Goal: Task Accomplishment & Management: Manage account settings

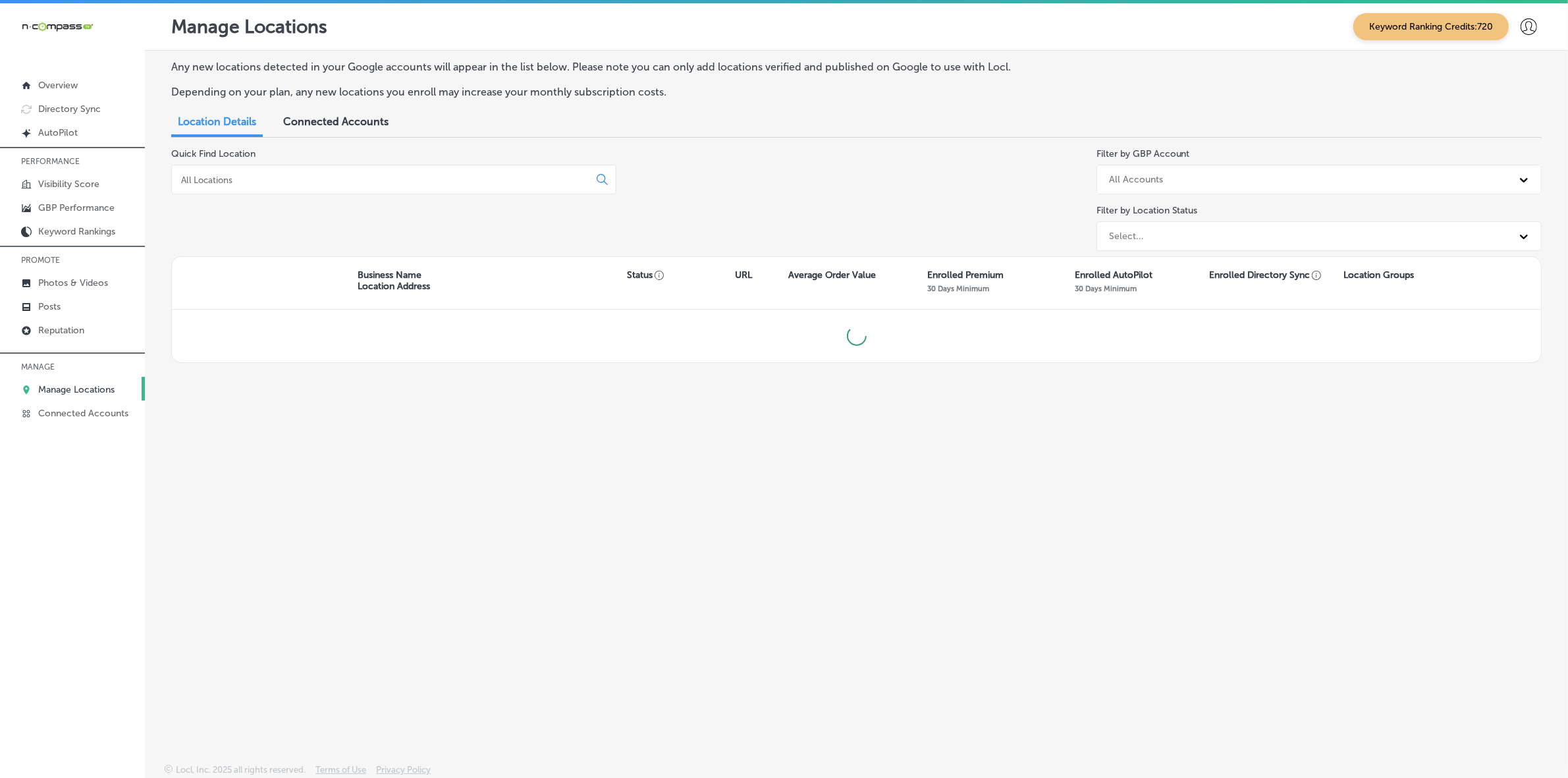
click at [319, 179] on input at bounding box center [383, 180] width 406 height 12
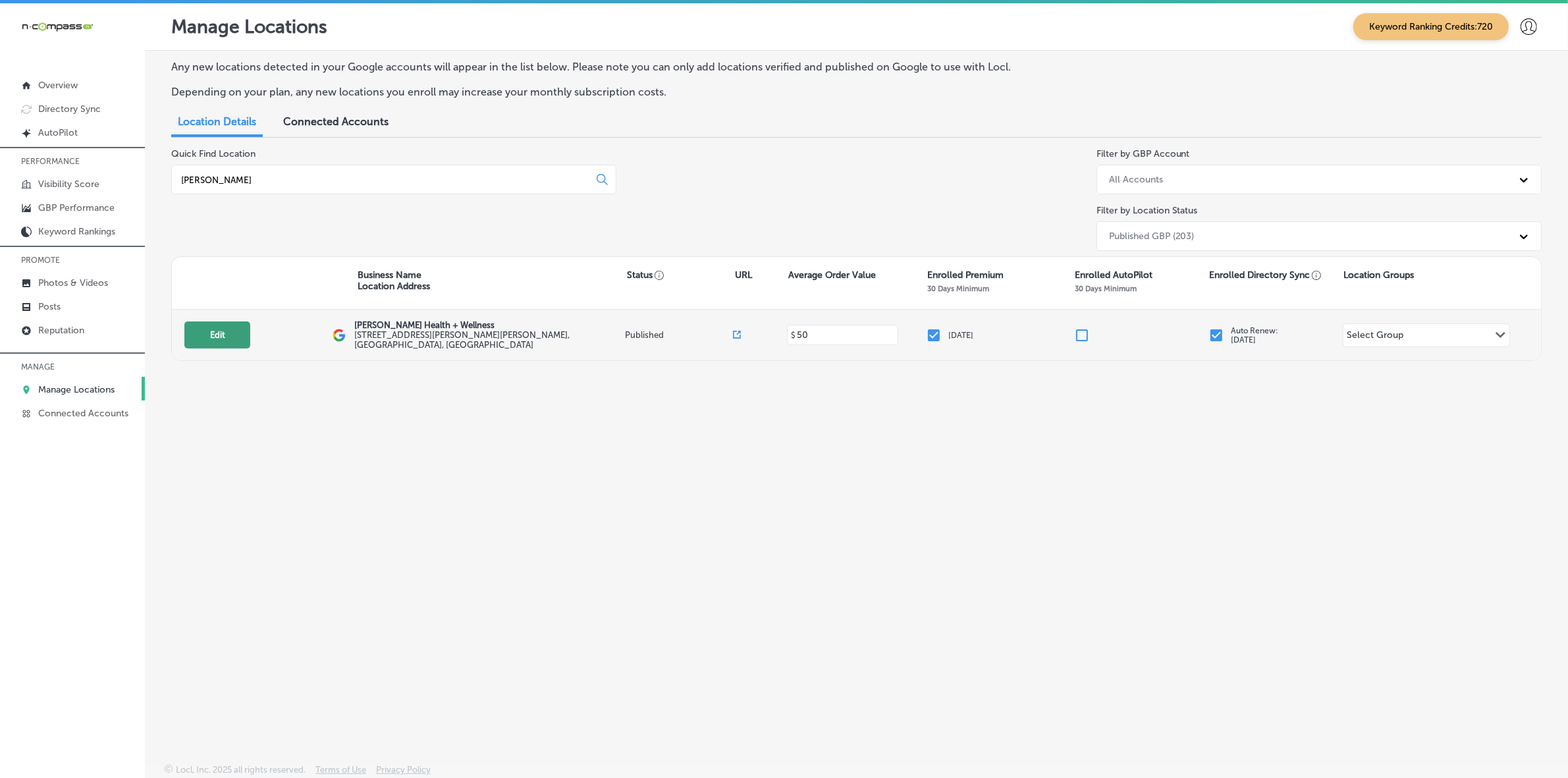
type input "[PERSON_NAME]"
click at [232, 341] on button "Edit" at bounding box center [217, 335] width 66 height 27
select select "US"
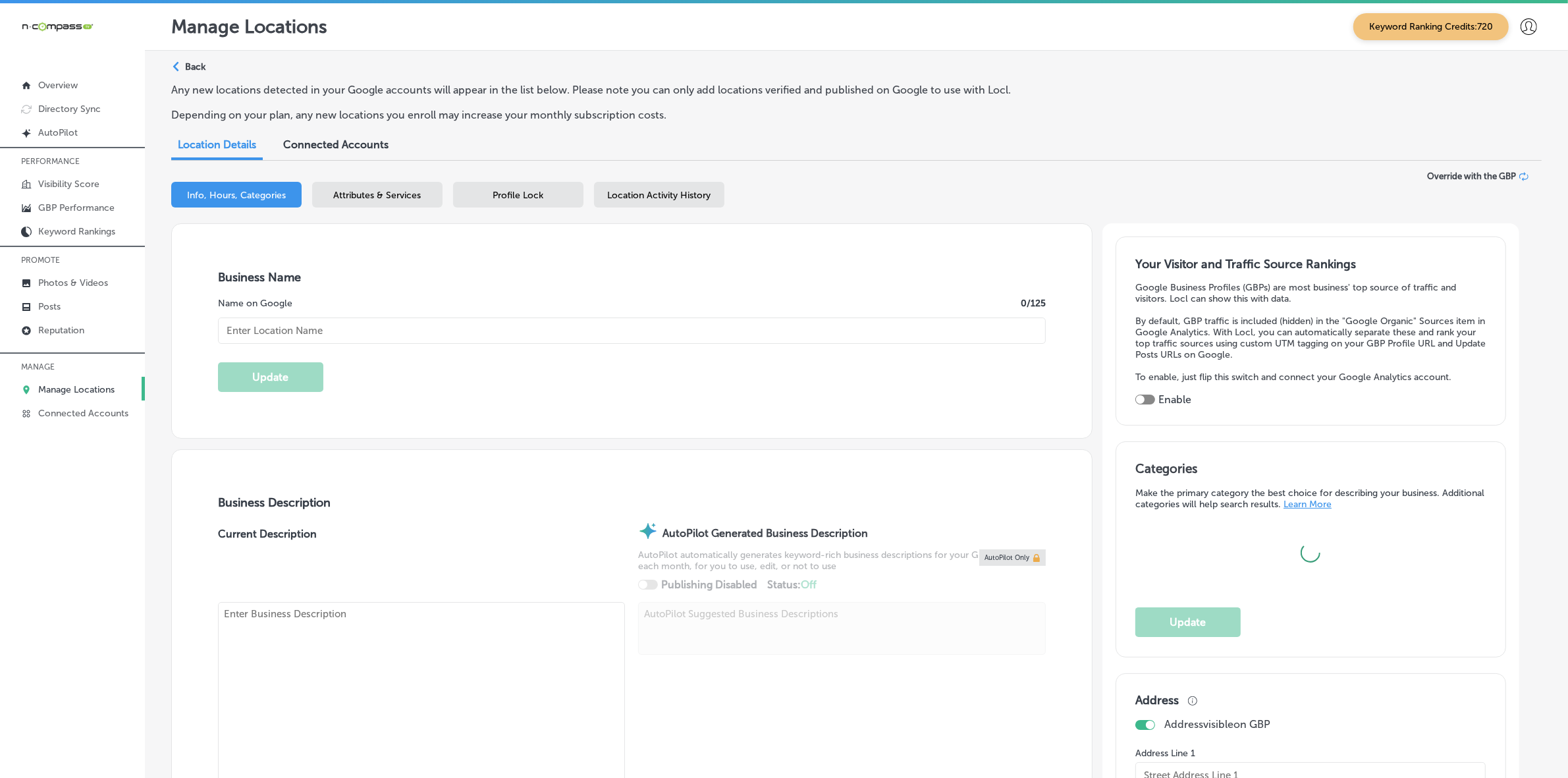
type input "[PERSON_NAME] Health + Wellness"
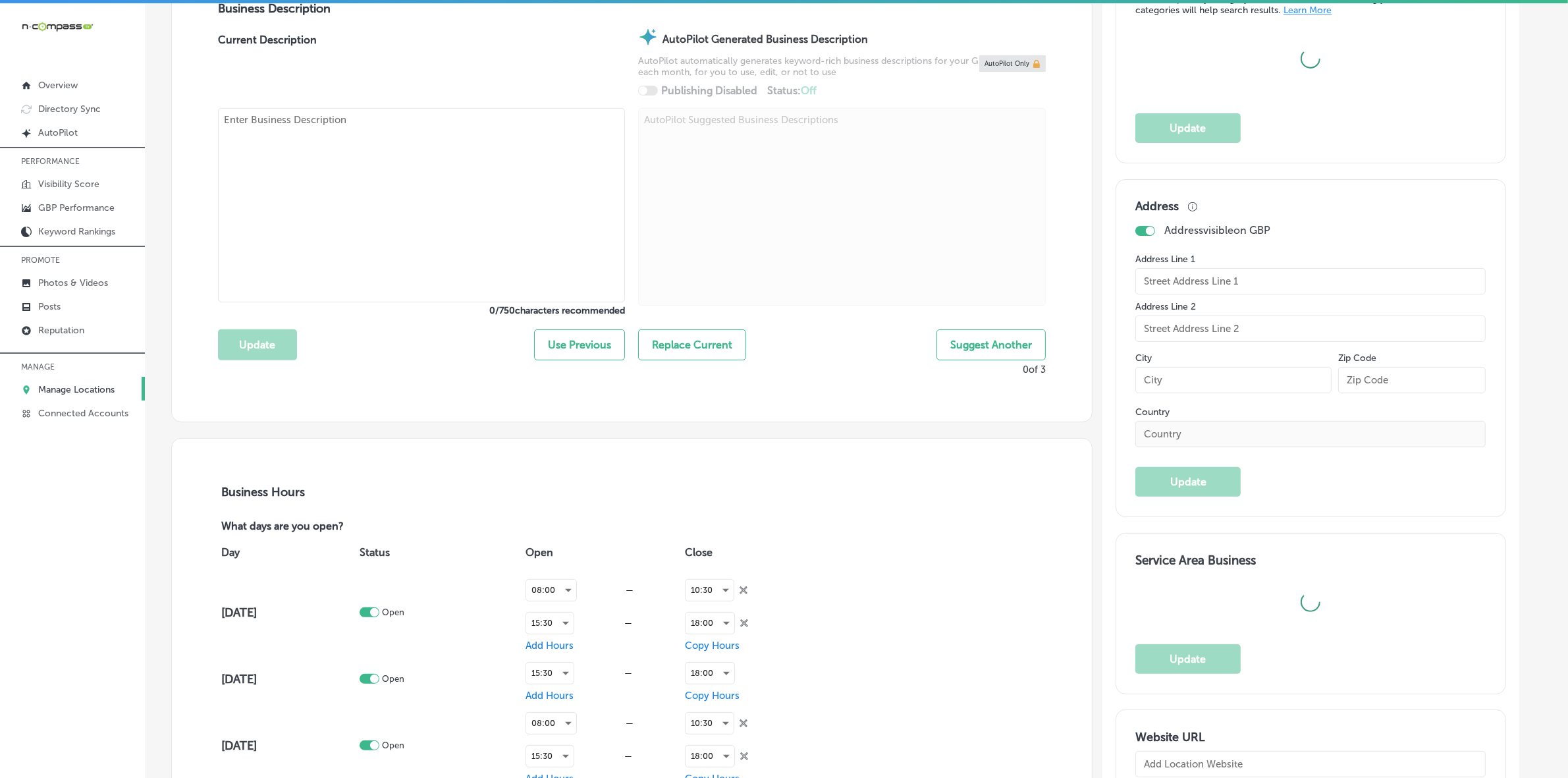
type input "[STREET_ADDRESS][PERSON_NAME][PERSON_NAME]"
type input "[GEOGRAPHIC_DATA]"
type input "37221"
type input "US"
type input "[URL][DOMAIN_NAME]"
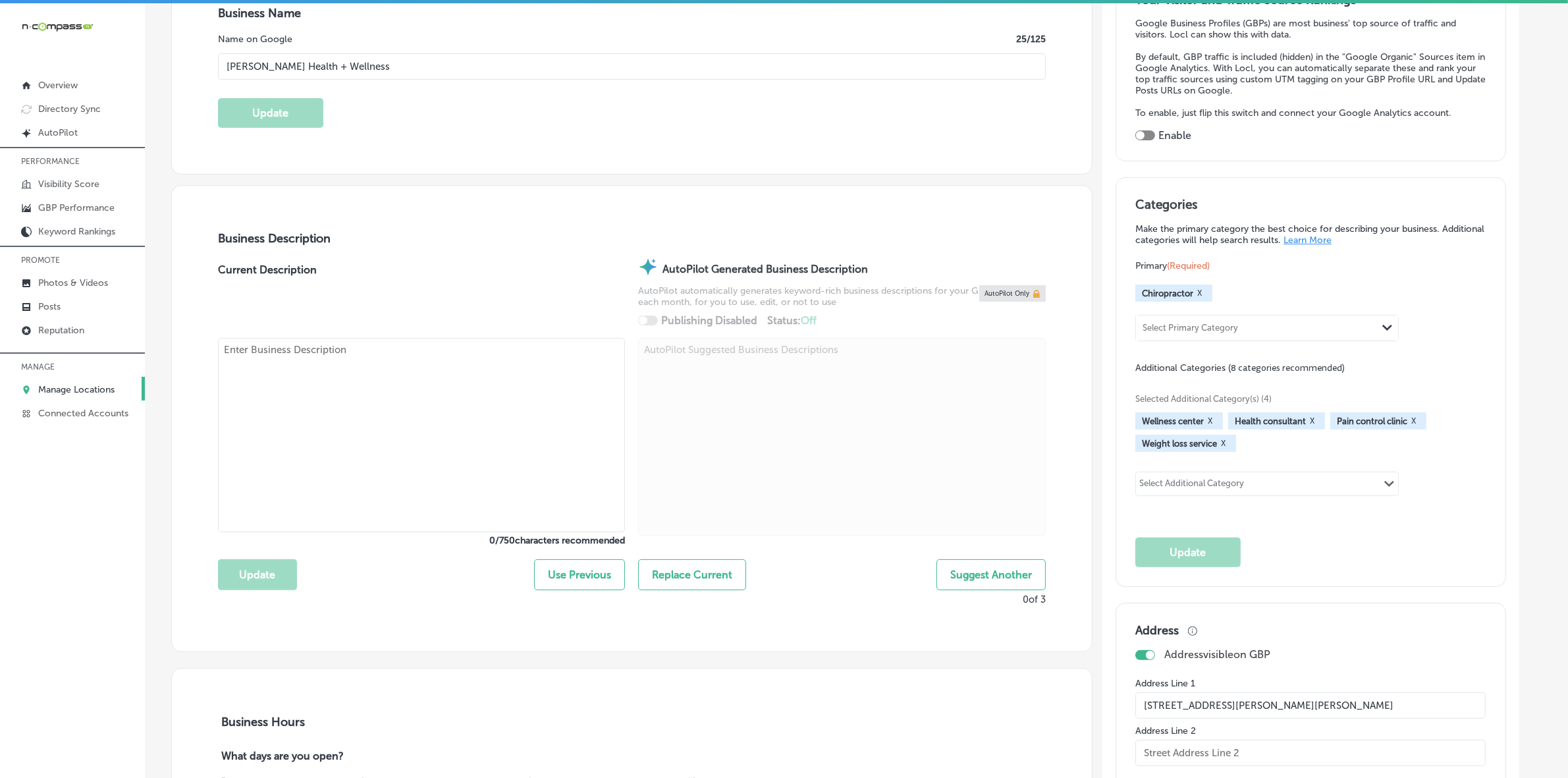
scroll to position [247, 0]
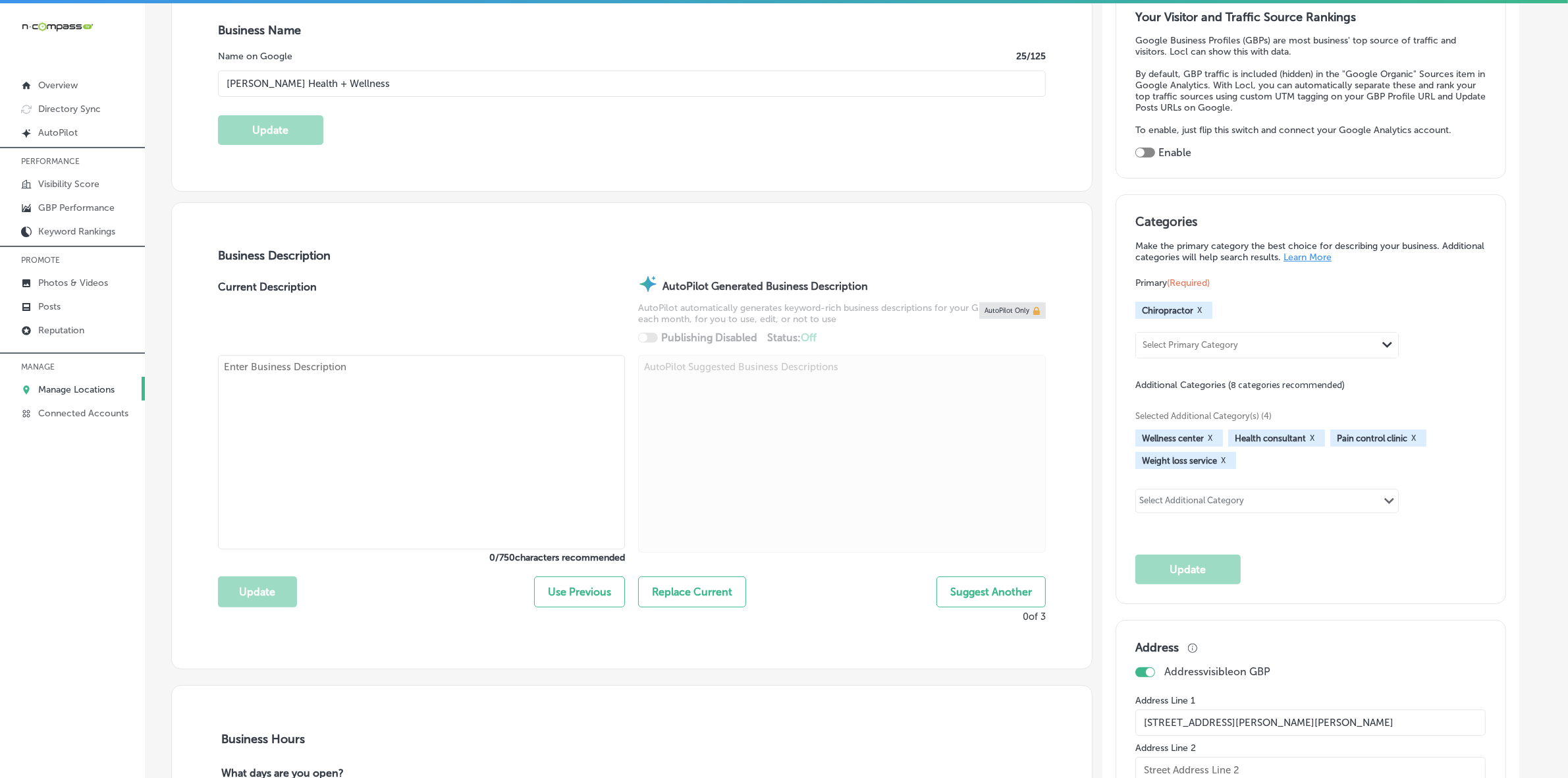
checkbox input "true"
type textarea "[PERSON_NAME] Health + Wellness in [GEOGRAPHIC_DATA], [GEOGRAPHIC_DATA], offers…"
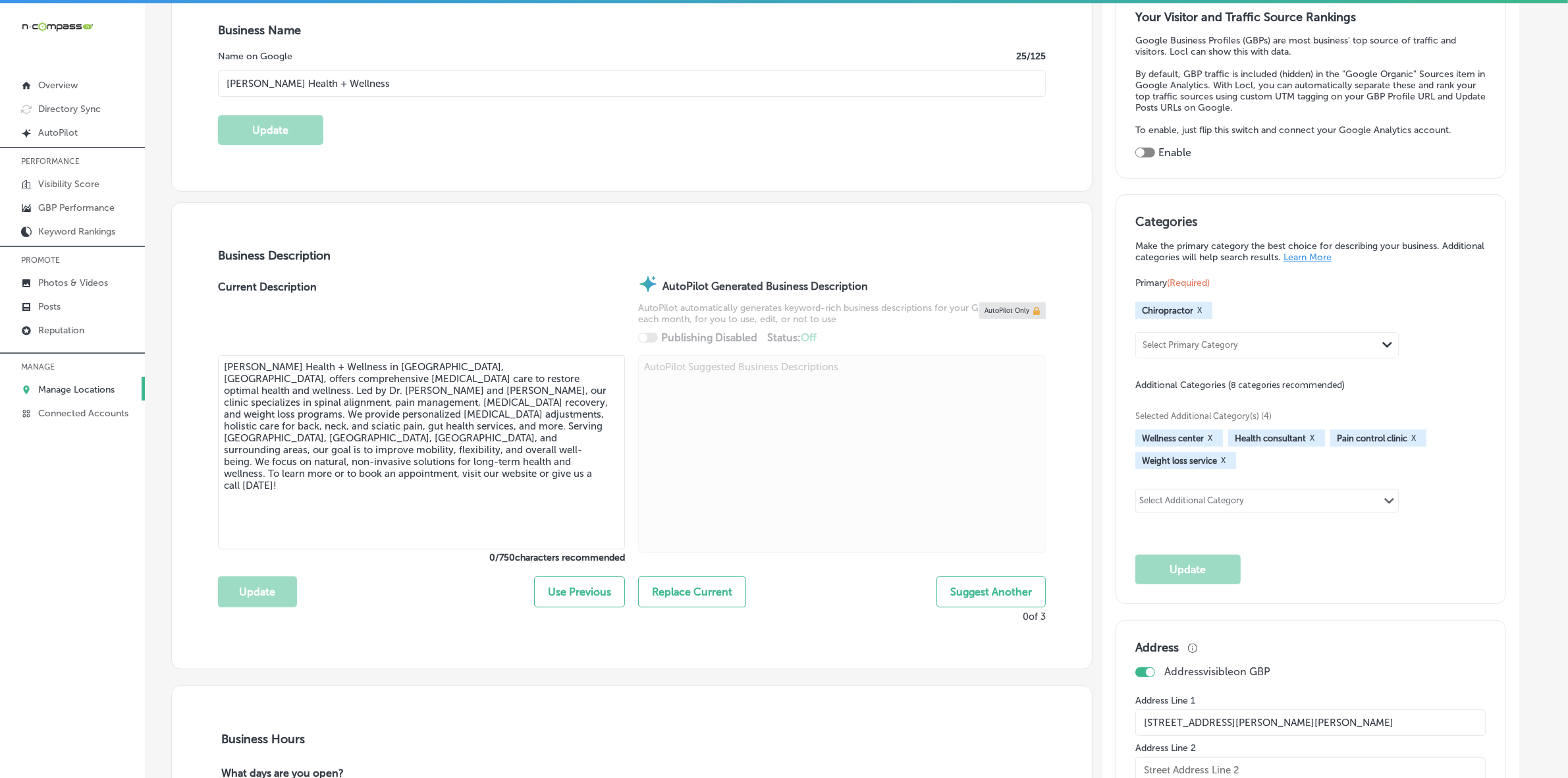
type input "[PHONE_NUMBER]"
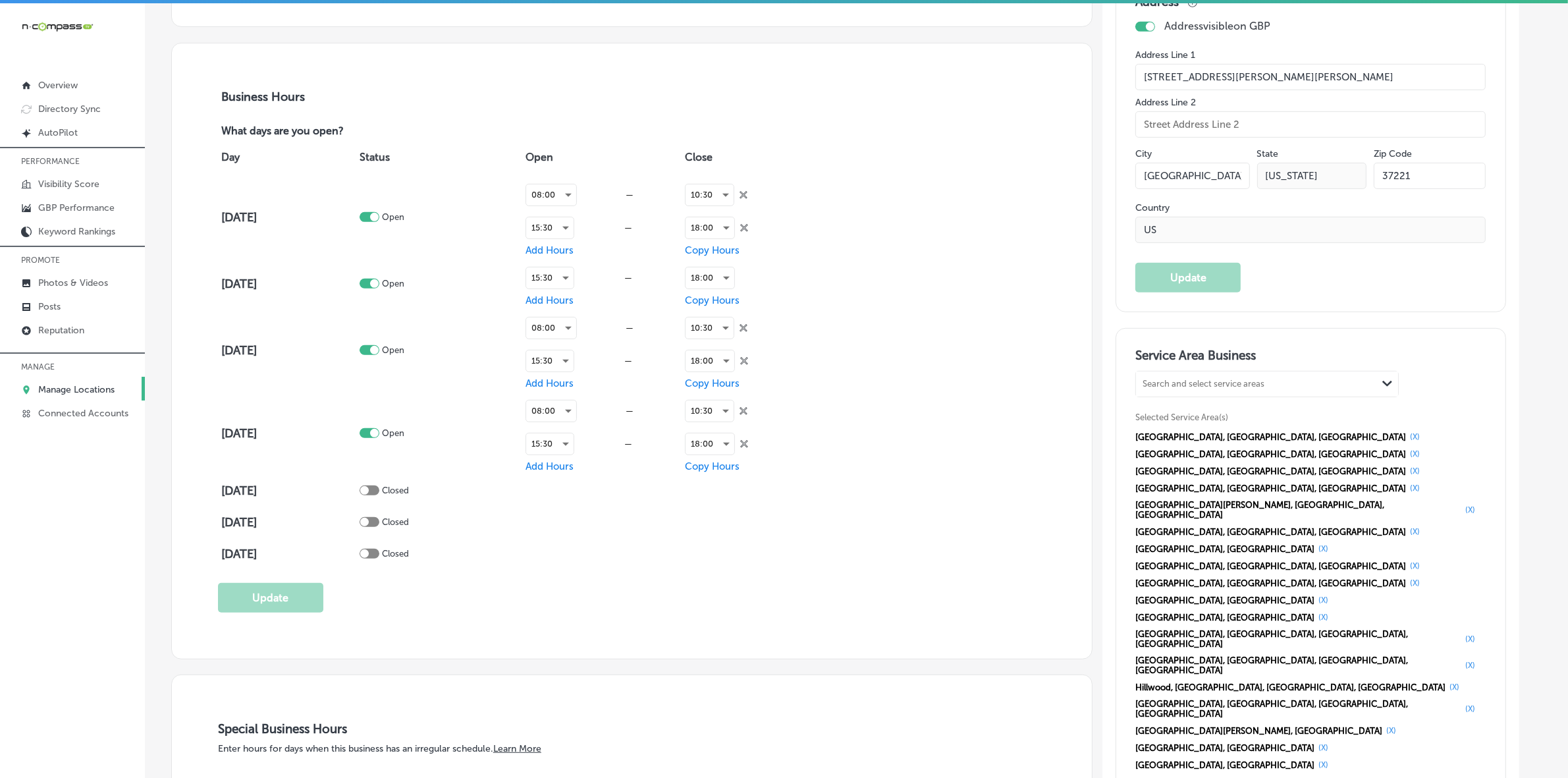
scroll to position [906, 0]
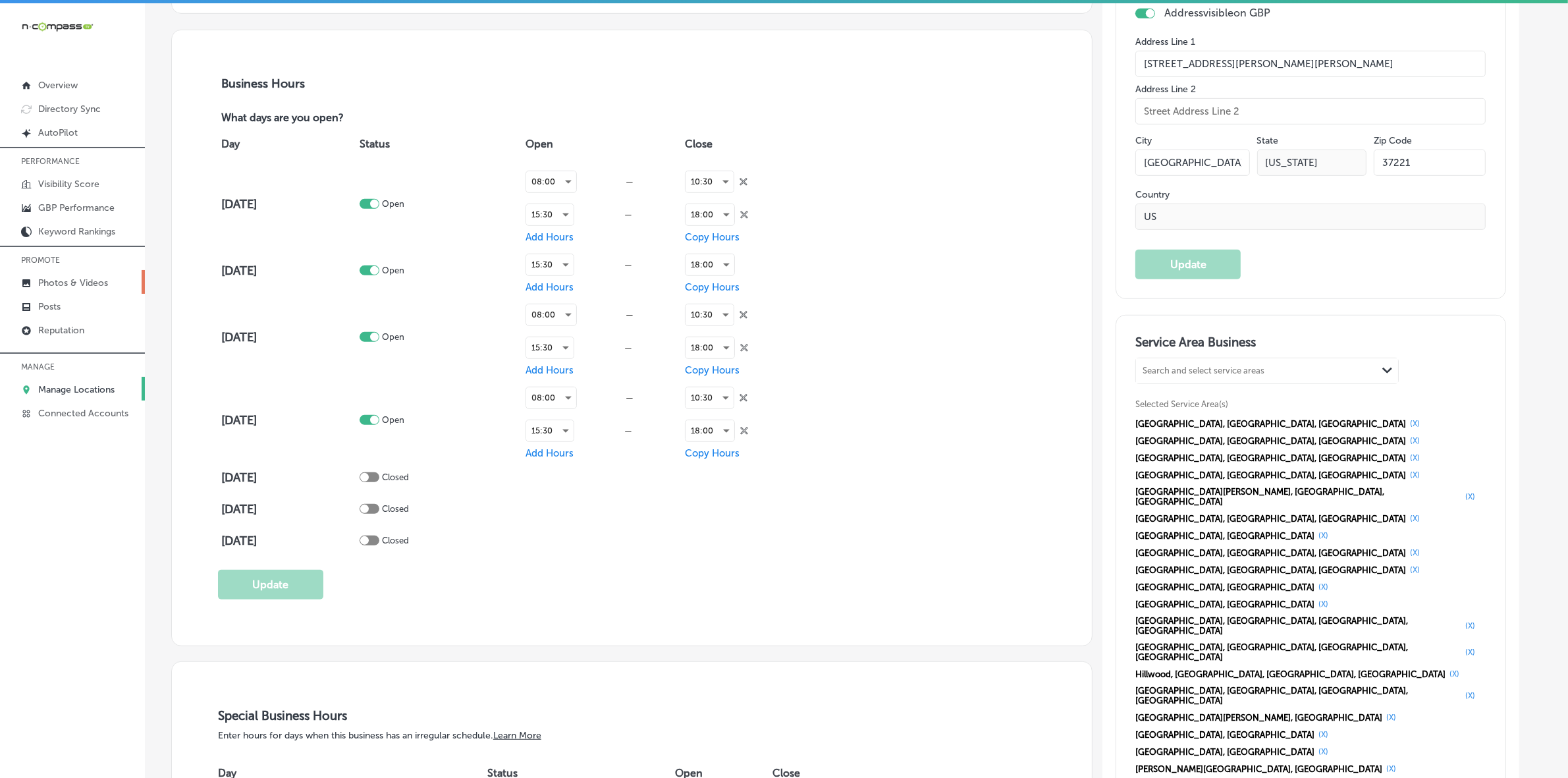
click at [102, 284] on p "Photos & Videos" at bounding box center [73, 283] width 70 height 11
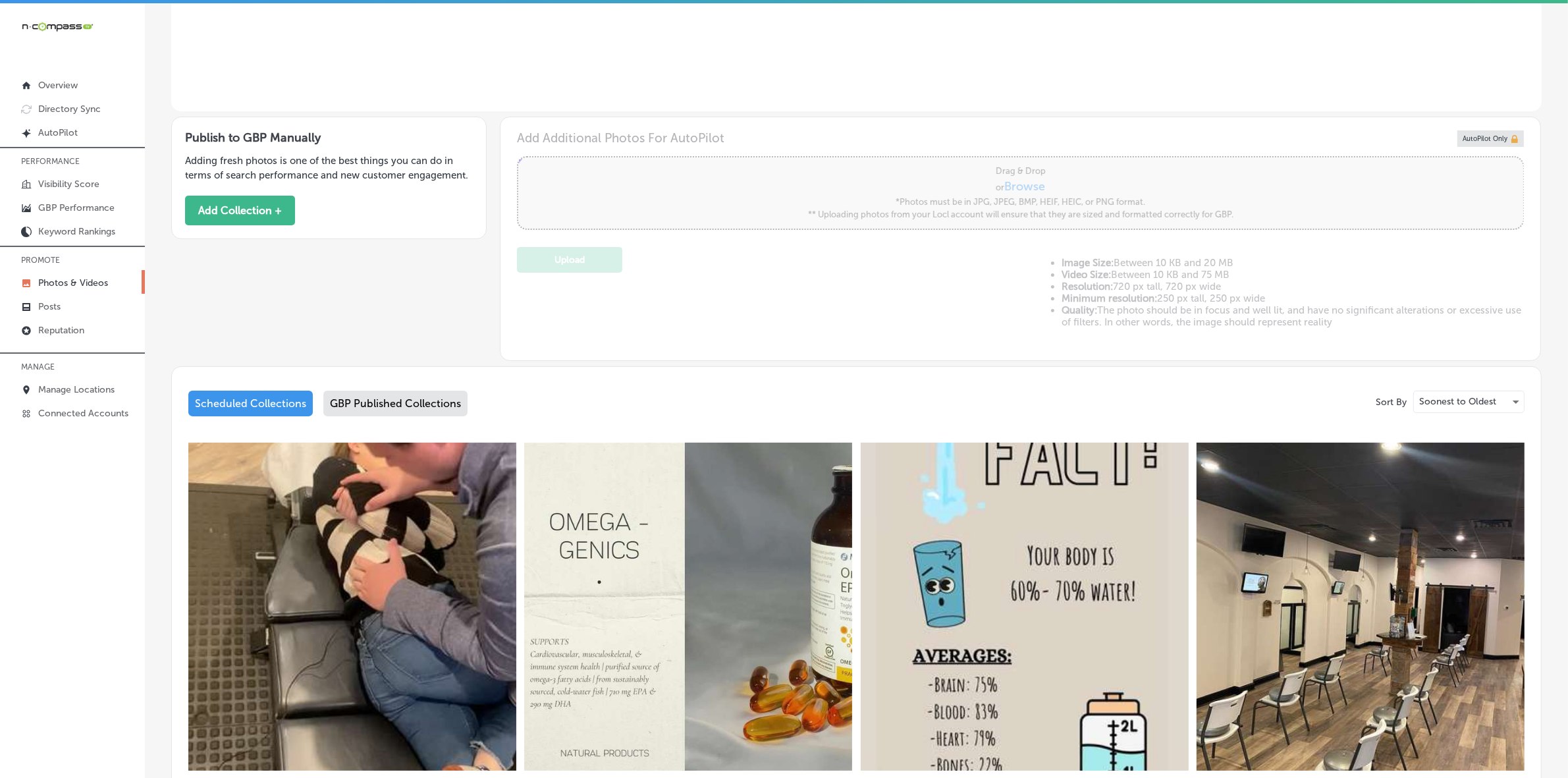
click at [410, 392] on div "GBP Published Collections" at bounding box center [395, 403] width 144 height 26
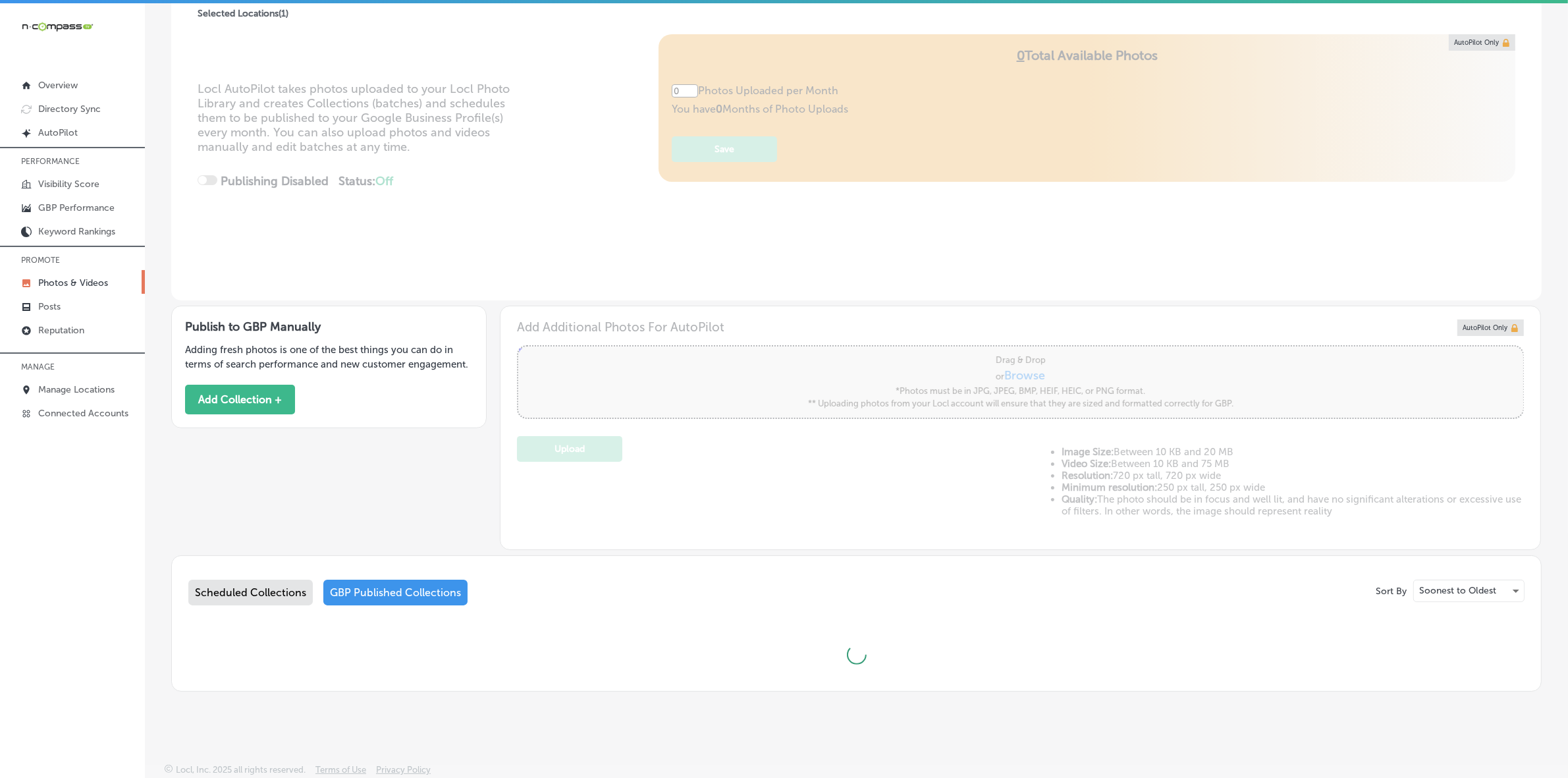
scroll to position [138, 0]
type input "5"
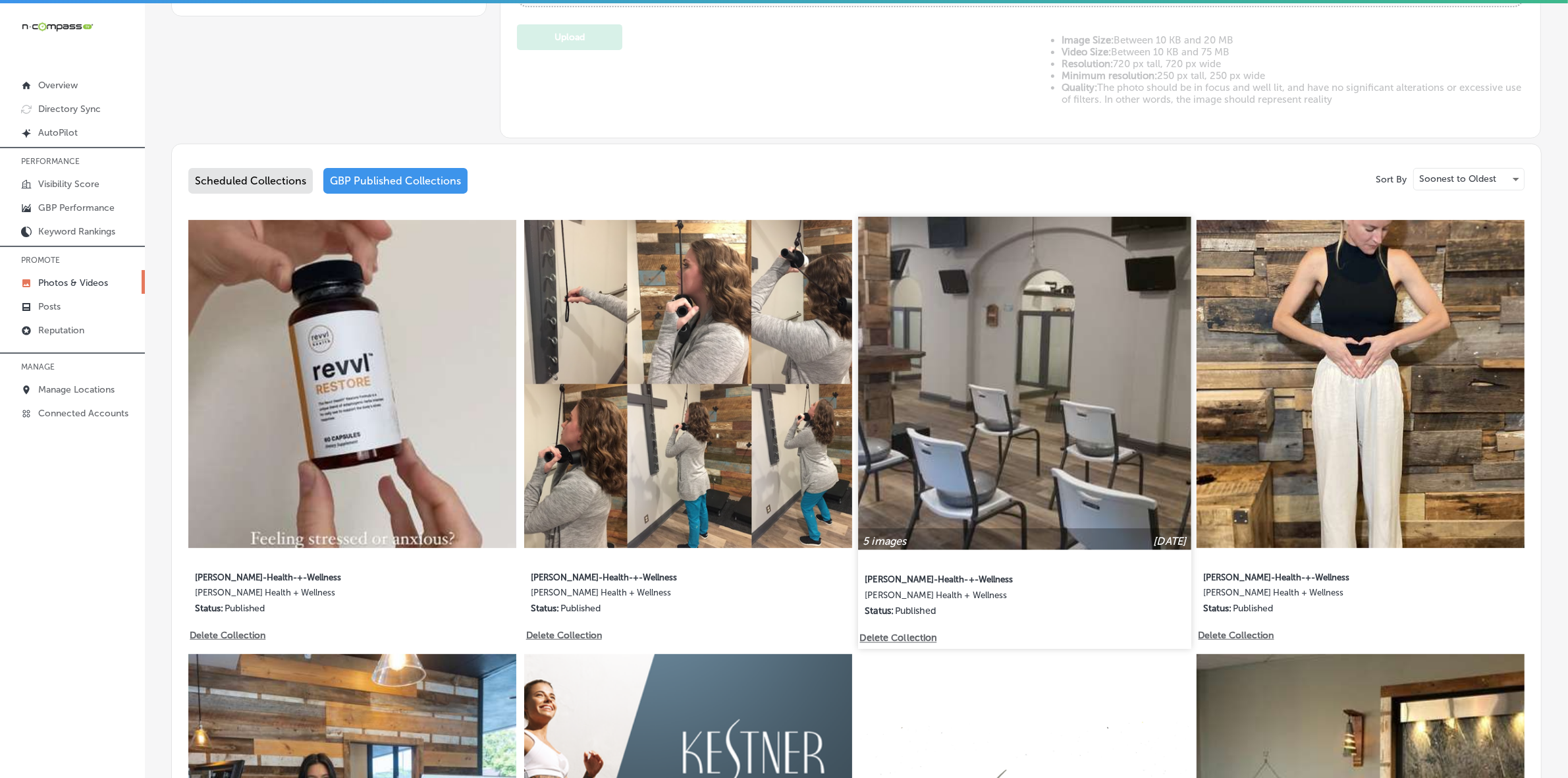
scroll to position [576, 0]
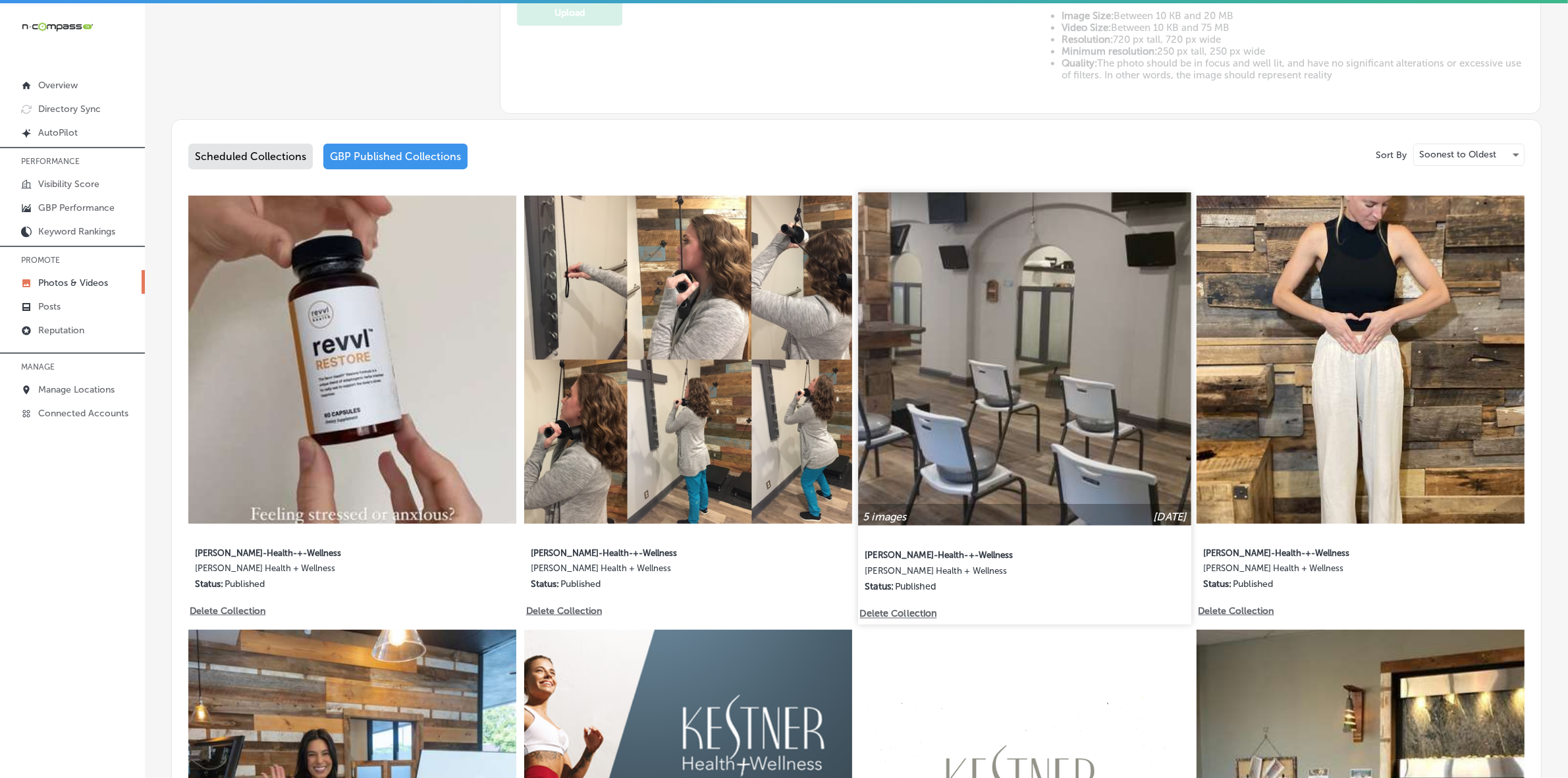
click at [1088, 361] on img at bounding box center [1023, 358] width 333 height 333
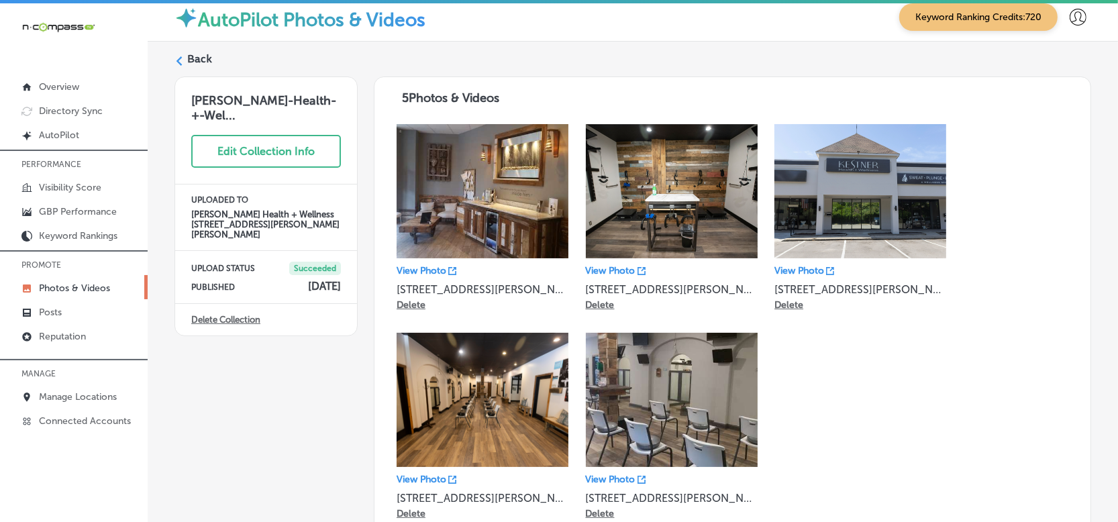
scroll to position [21, 0]
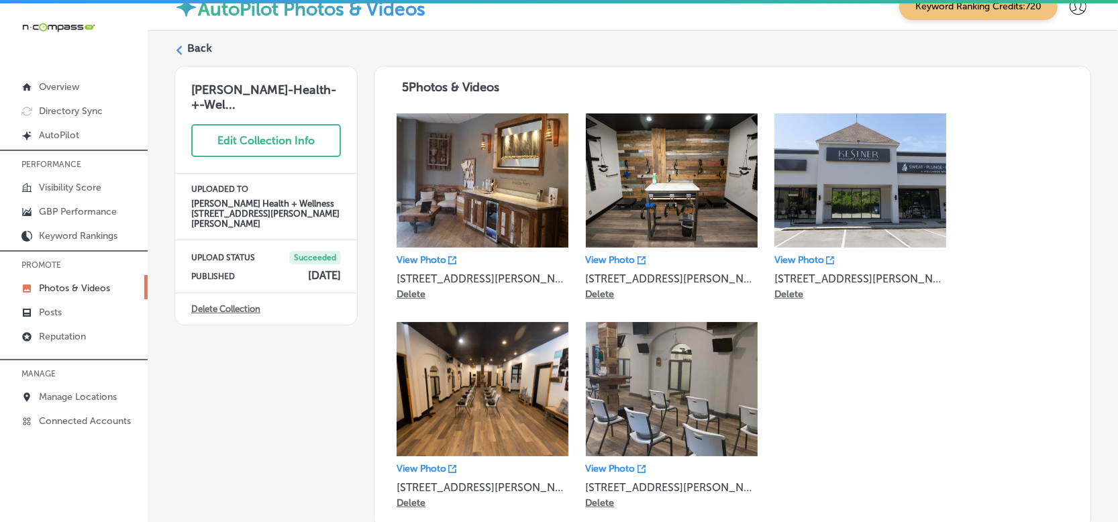
click at [182, 48] on icon at bounding box center [178, 50] width 9 height 9
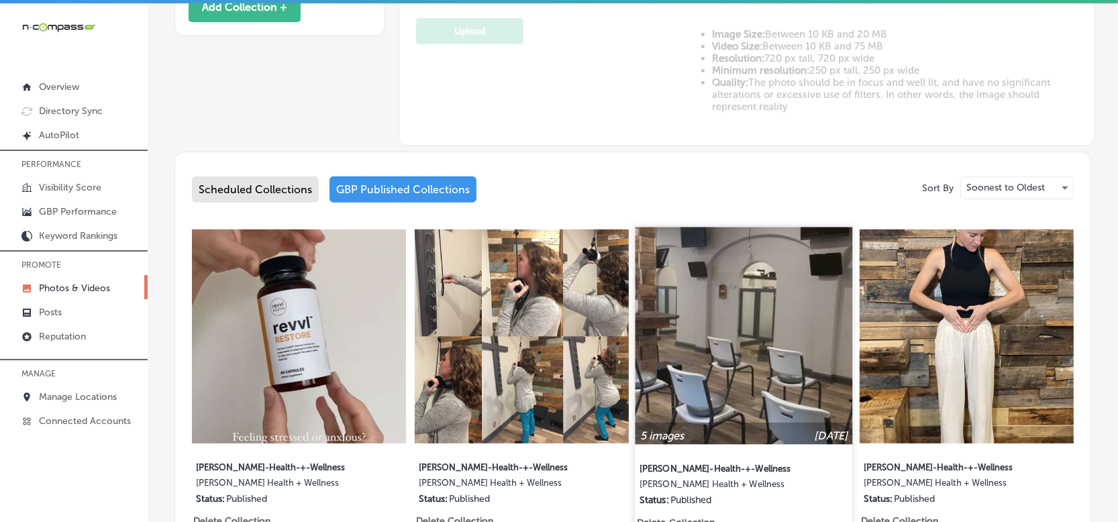
type input "5"
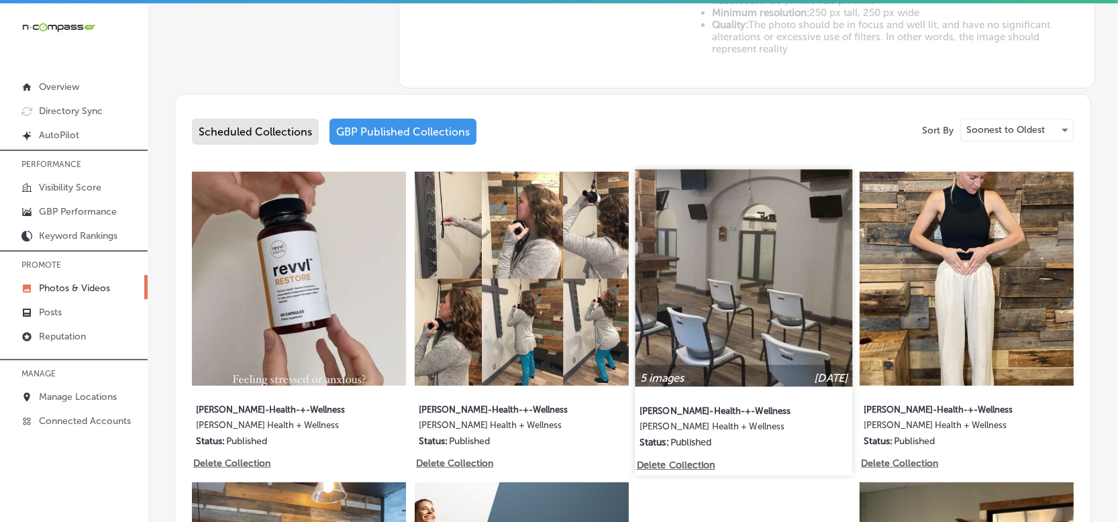
scroll to position [609, 0]
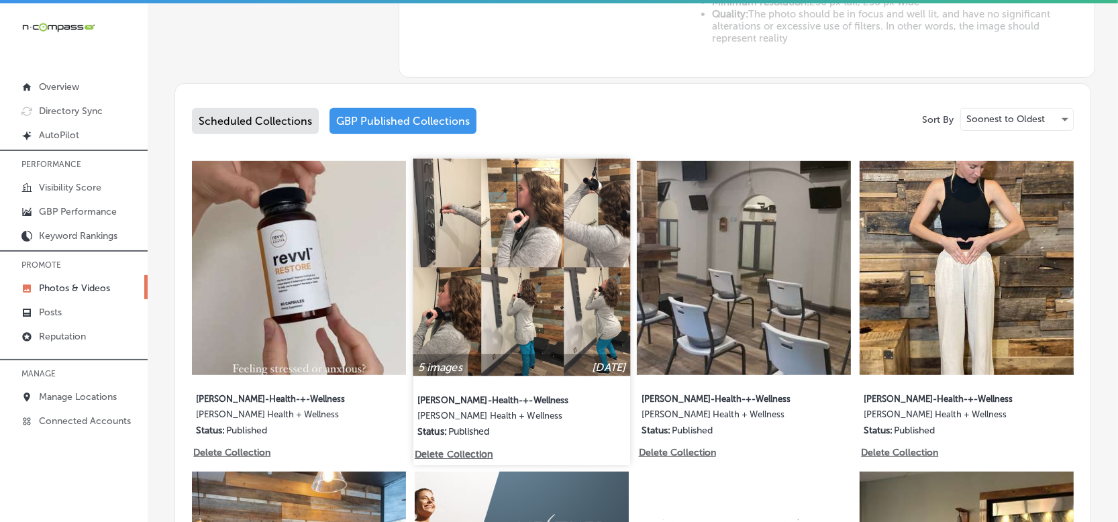
click at [551, 293] on img at bounding box center [521, 267] width 217 height 217
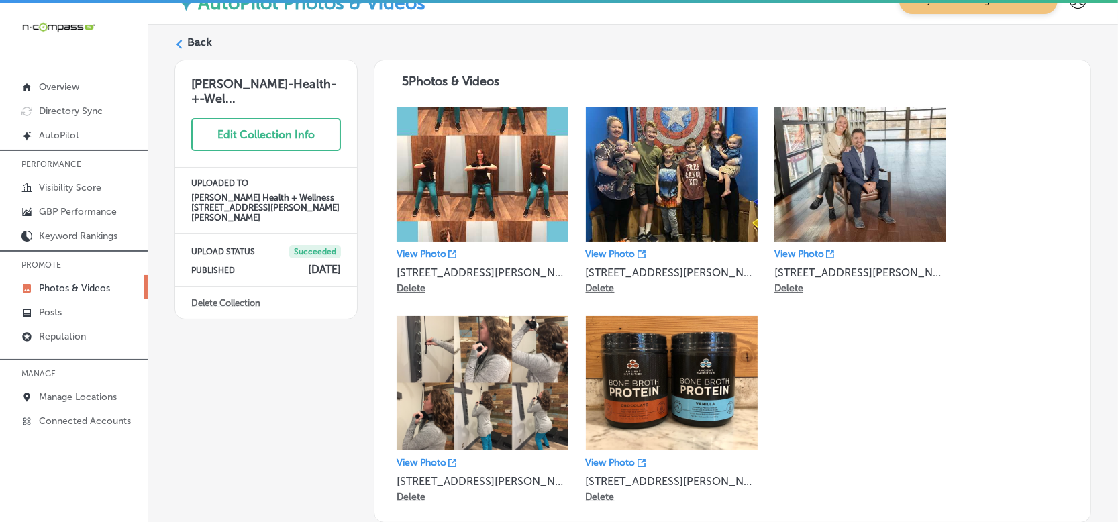
scroll to position [57, 0]
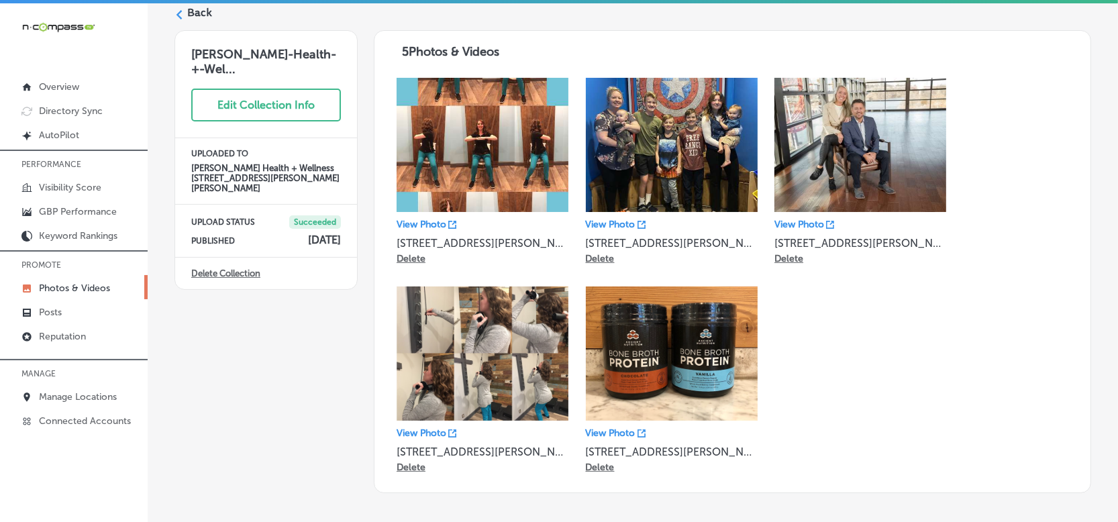
click at [176, 11] on icon at bounding box center [178, 14] width 9 height 9
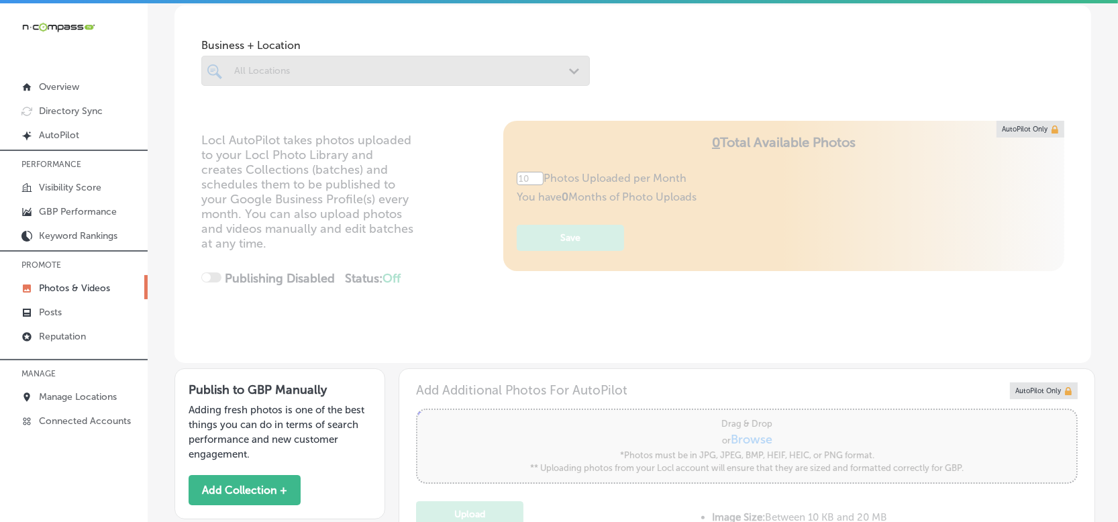
scroll to position [476, 0]
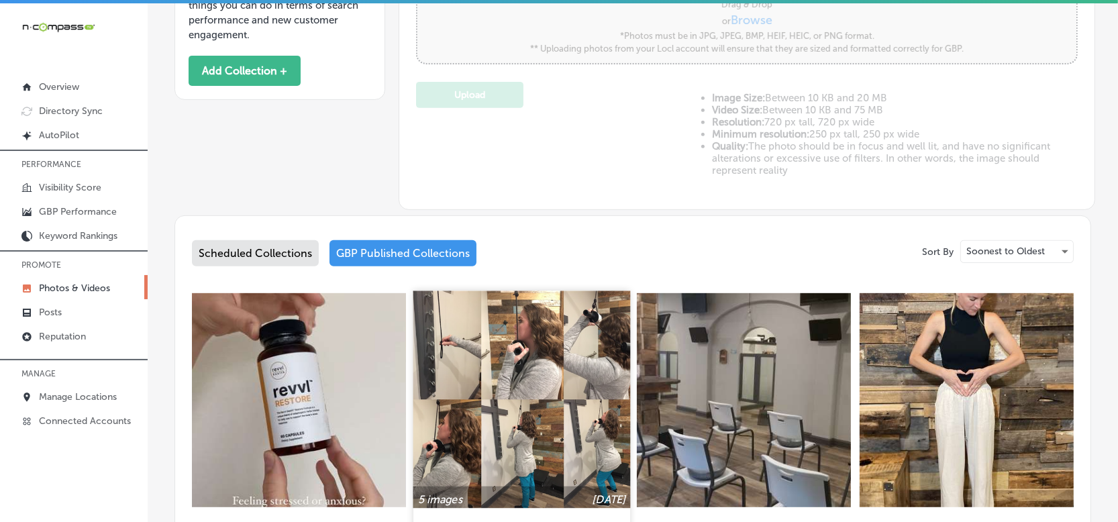
type input "5"
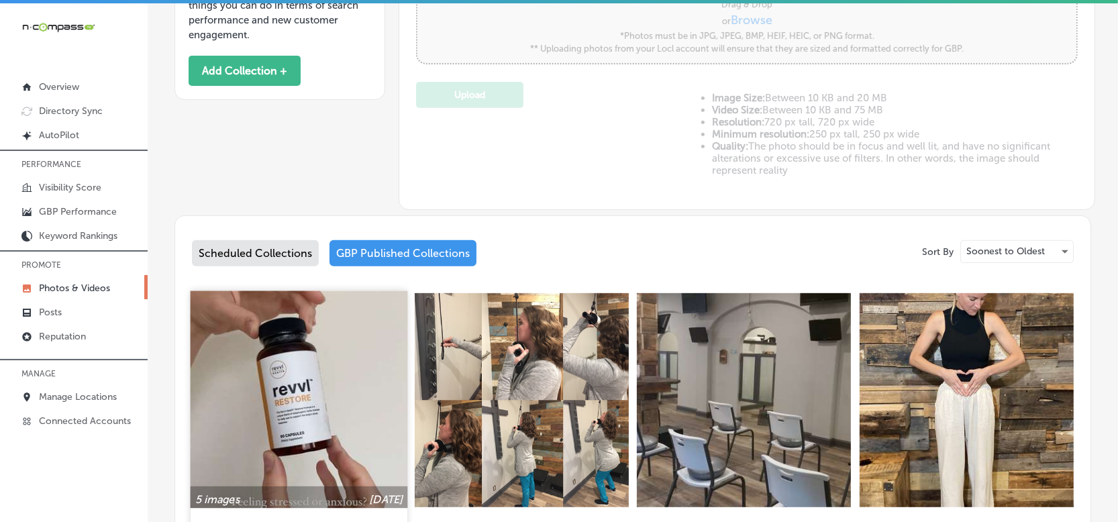
click at [270, 401] on img at bounding box center [299, 399] width 217 height 217
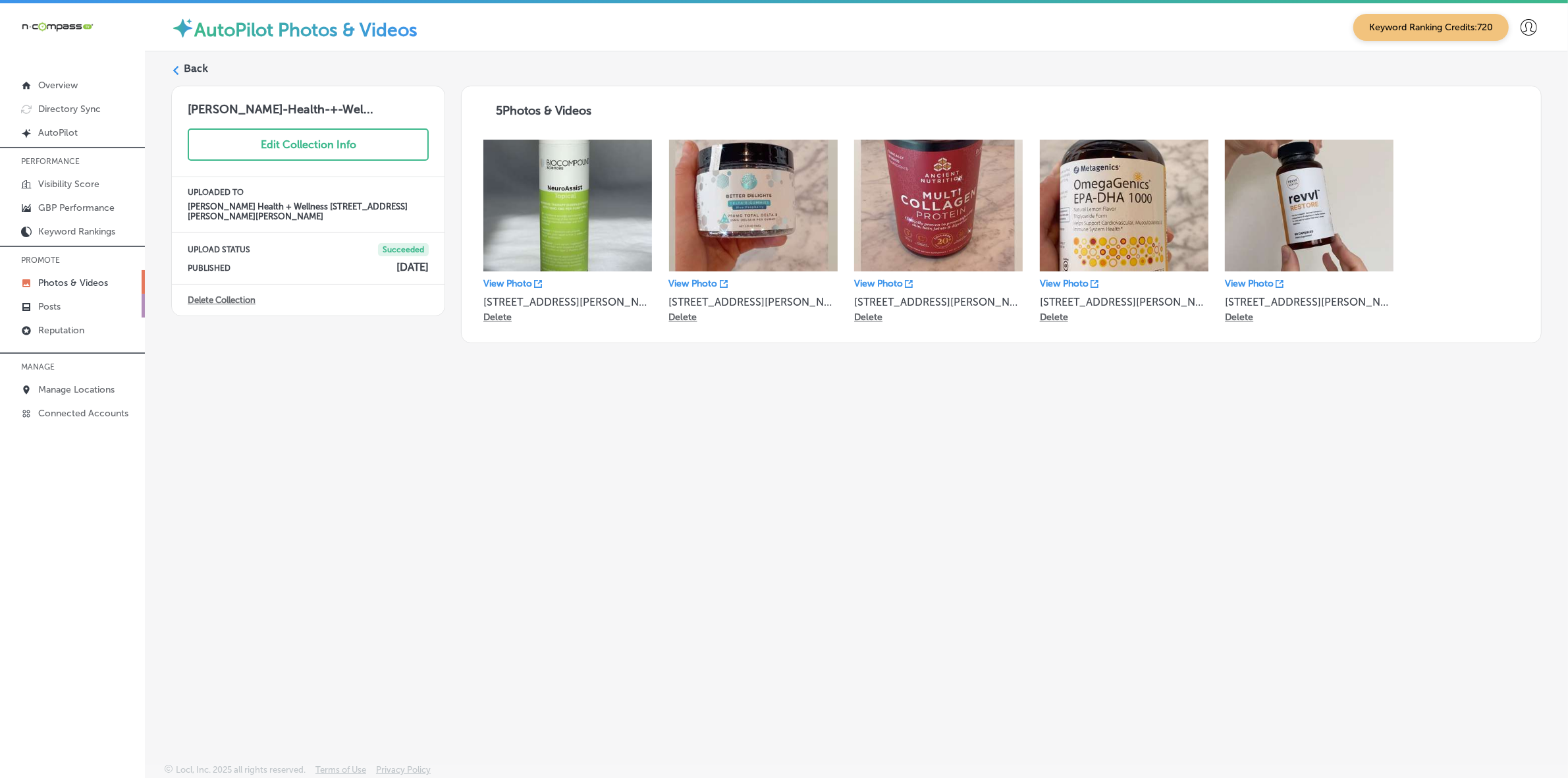
click at [80, 303] on link "Posts" at bounding box center [73, 305] width 145 height 24
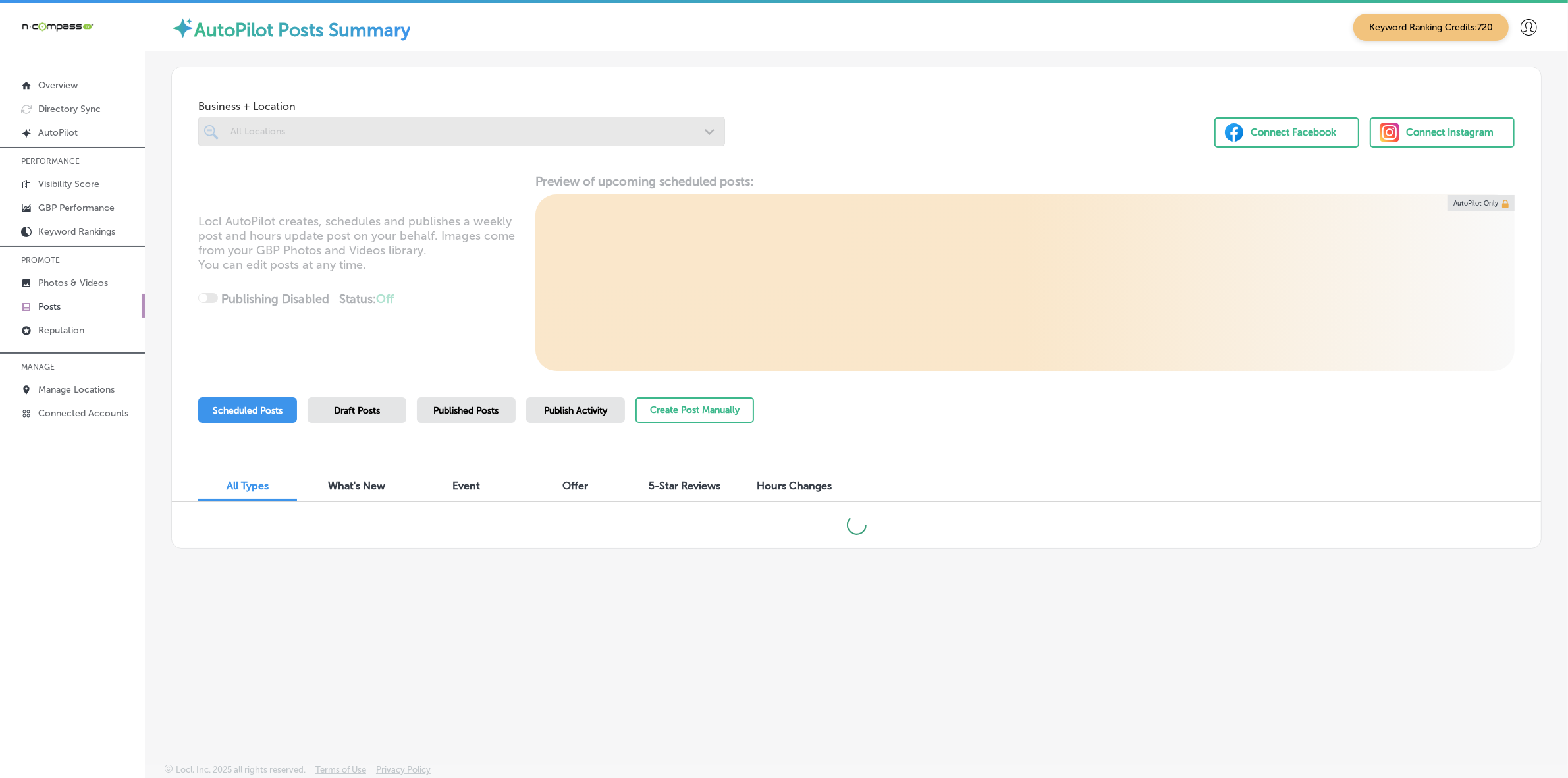
click at [592, 413] on span "Publish Activity" at bounding box center [575, 410] width 63 height 11
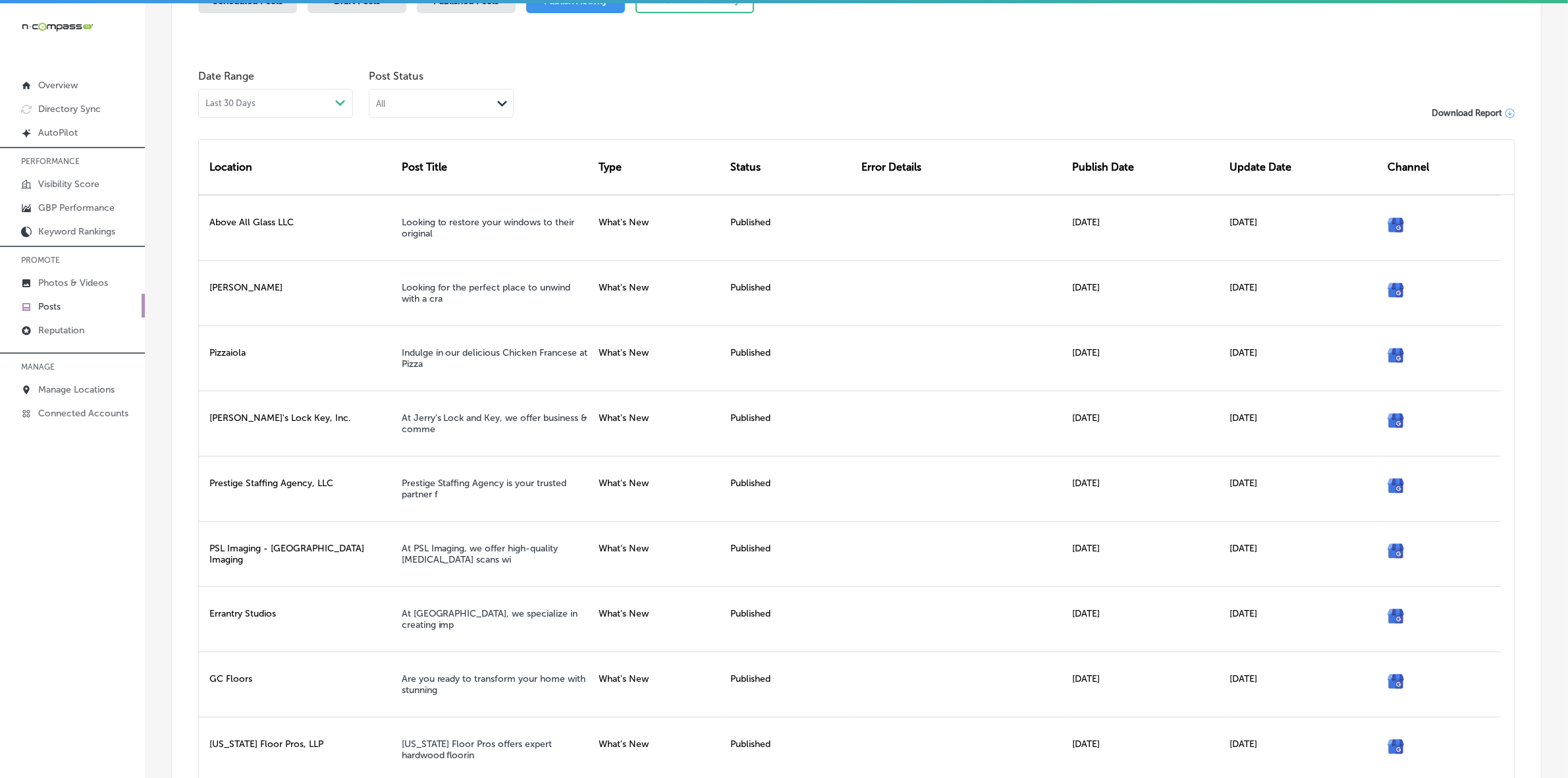
scroll to position [411, 0]
click at [465, 104] on div "All" at bounding box center [430, 101] width 123 height 13
click at [438, 176] on div "Rejected By Google" at bounding box center [441, 184] width 143 height 19
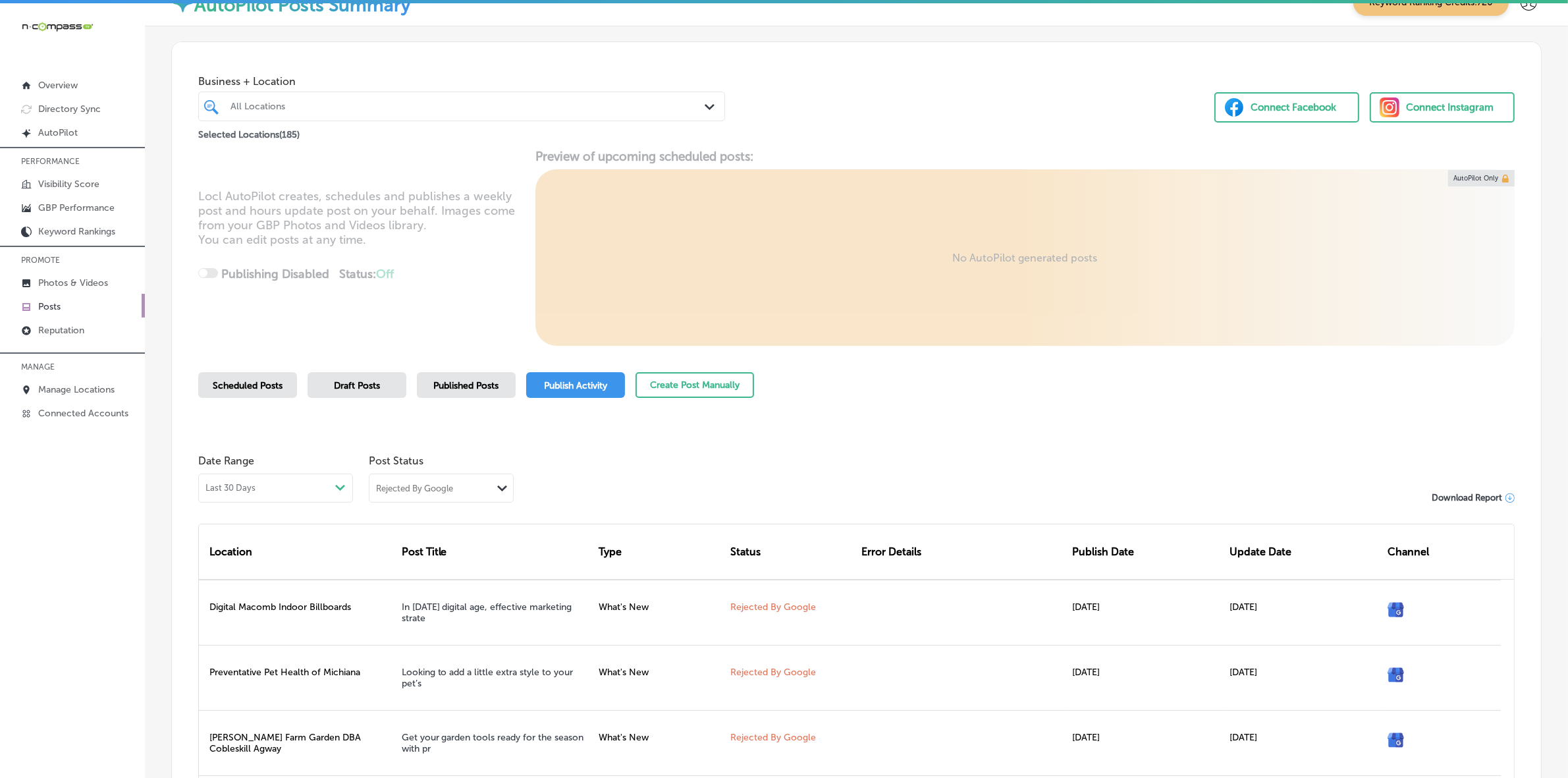
scroll to position [216, 0]
